Goal: Information Seeking & Learning: Understand process/instructions

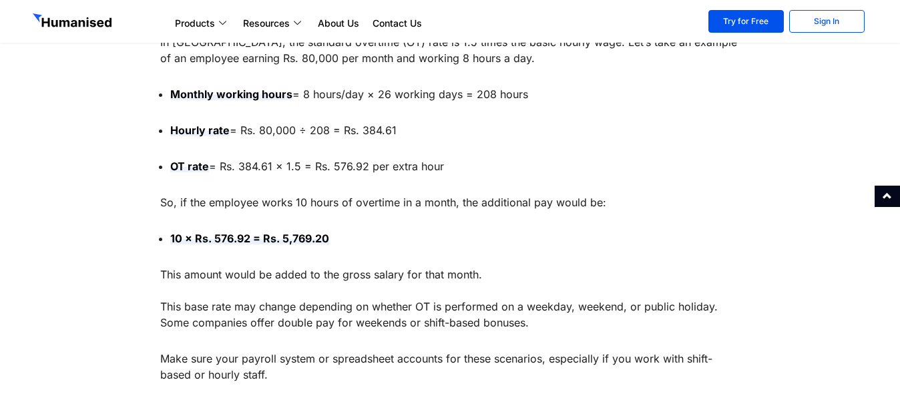
scroll to position [1069, 0]
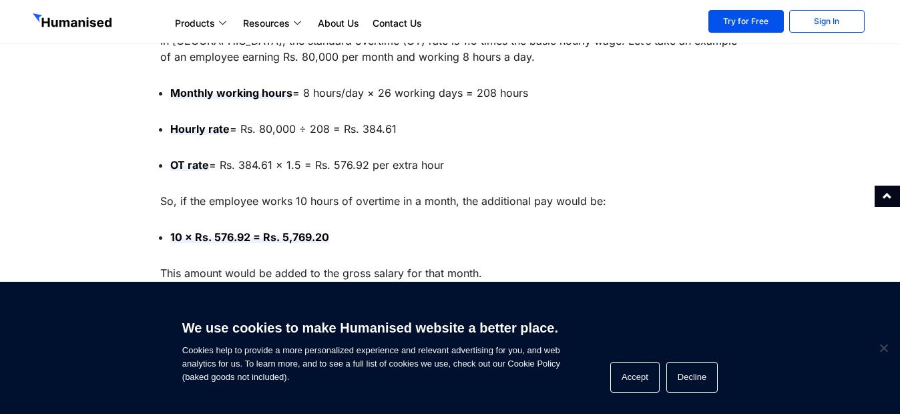
click at [888, 341] on div "We use cookies to make Humanised website a better place. Cookies help to provid…" at bounding box center [450, 348] width 900 height 132
drag, startPoint x: 297, startPoint y: 202, endPoint x: 404, endPoint y: 197, distance: 107.0
click at [404, 197] on p "So, if the employee works 10 hours of overtime in a month, the additional pay w…" at bounding box center [450, 201] width 580 height 16
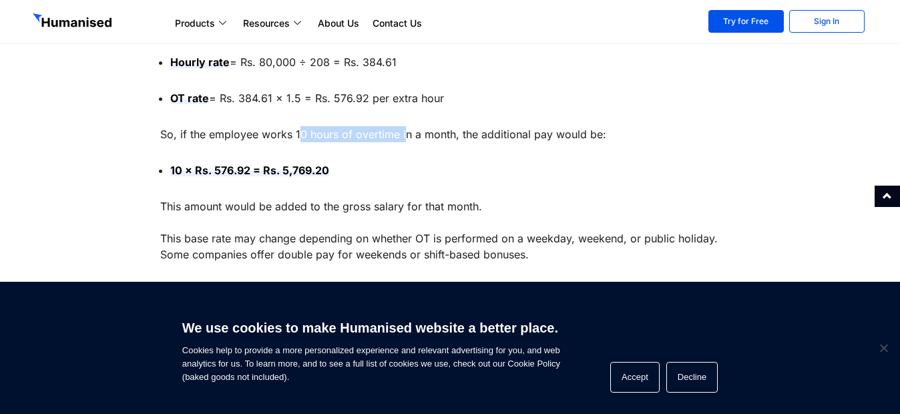
drag, startPoint x: 348, startPoint y: 206, endPoint x: 514, endPoint y: 213, distance: 166.5
click at [514, 213] on p "This amount would be added to the gross salary for that month. This base rate m…" at bounding box center [450, 230] width 580 height 64
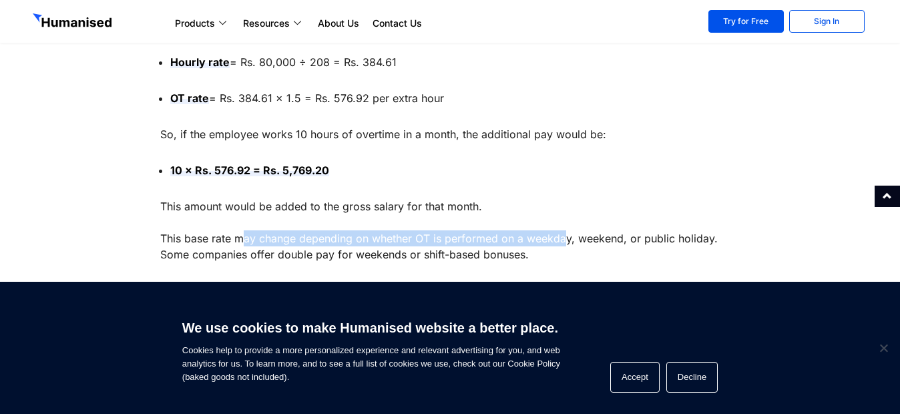
drag, startPoint x: 241, startPoint y: 241, endPoint x: 563, endPoint y: 234, distance: 322.0
click at [563, 234] on p "This amount would be added to the gross salary for that month. This base rate m…" at bounding box center [450, 230] width 580 height 64
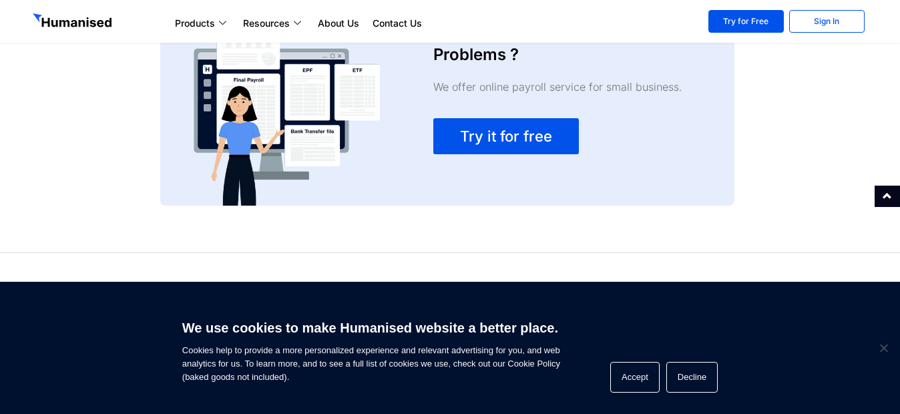
scroll to position [2771, 0]
